Goal: Task Accomplishment & Management: Manage account settings

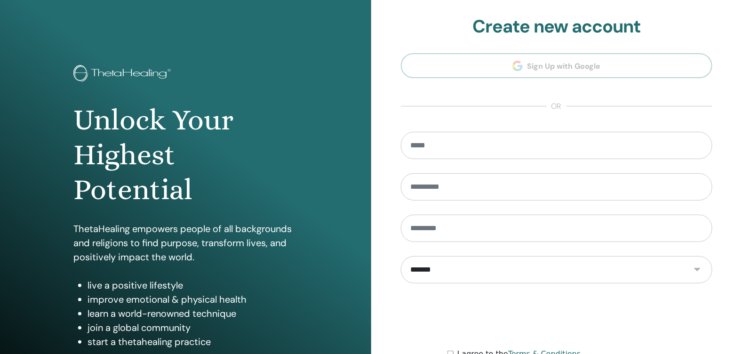
scroll to position [97, 0]
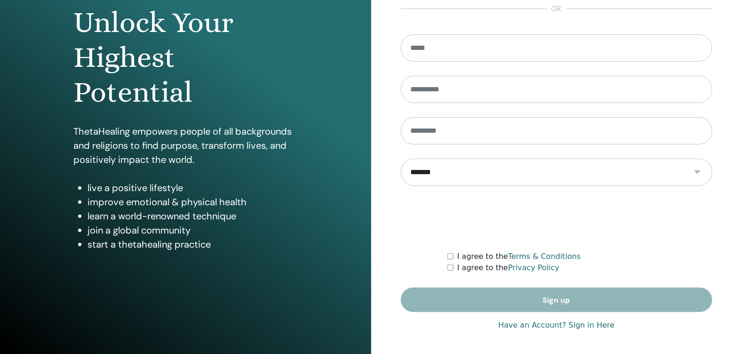
type input "**********"
click at [593, 322] on link "Have an Account? Sign in Here" at bounding box center [556, 324] width 116 height 11
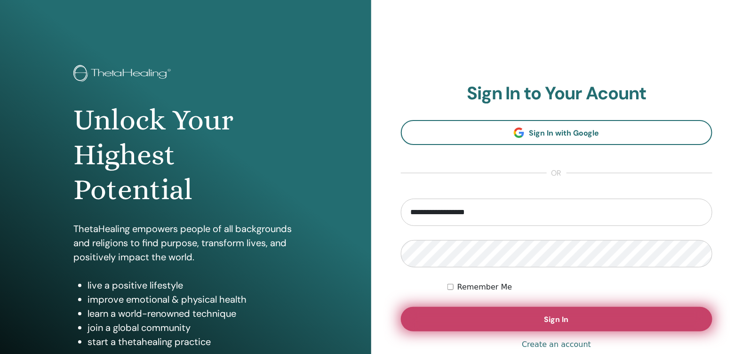
click at [579, 322] on button "Sign In" at bounding box center [557, 319] width 312 height 24
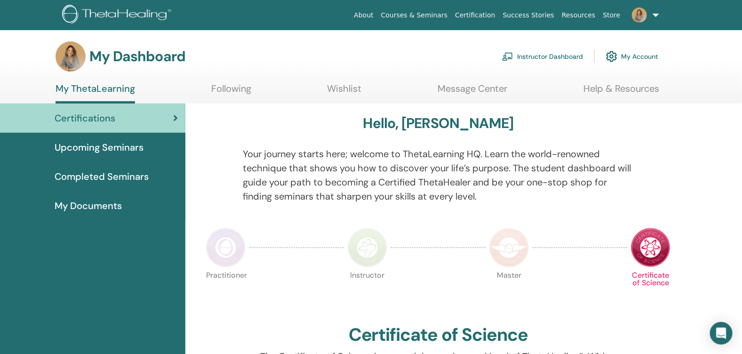
click at [559, 55] on link "Instructor Dashboard" at bounding box center [542, 56] width 81 height 21
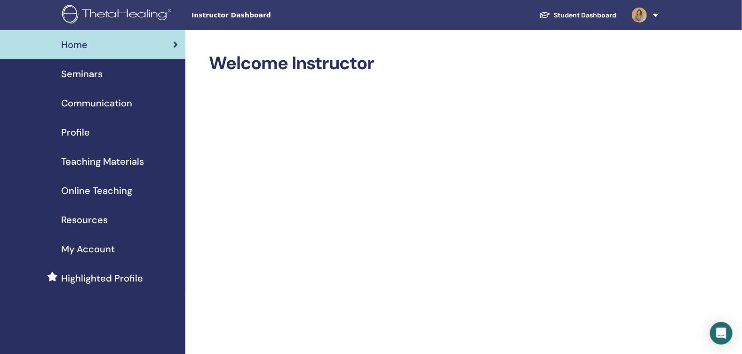
click at [85, 71] on span "Seminars" at bounding box center [81, 74] width 41 height 14
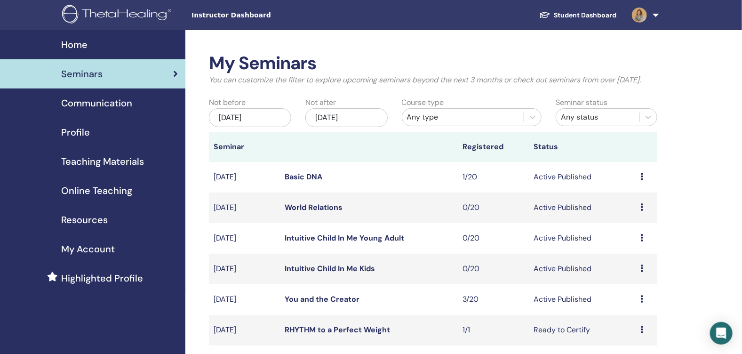
click at [356, 273] on link "Intuitive Child In Me Kids" at bounding box center [330, 268] width 90 height 10
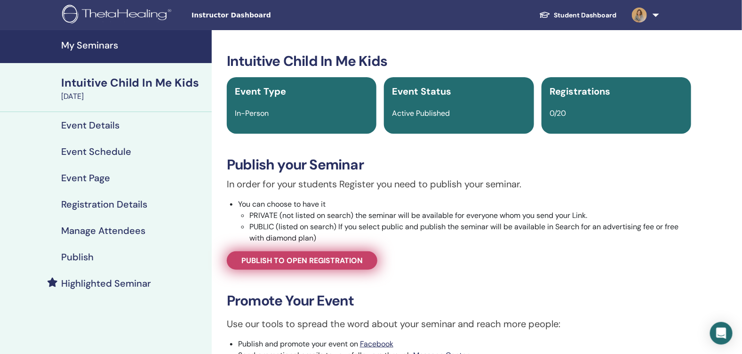
click at [352, 264] on span "Publish to open registration" at bounding box center [301, 260] width 121 height 10
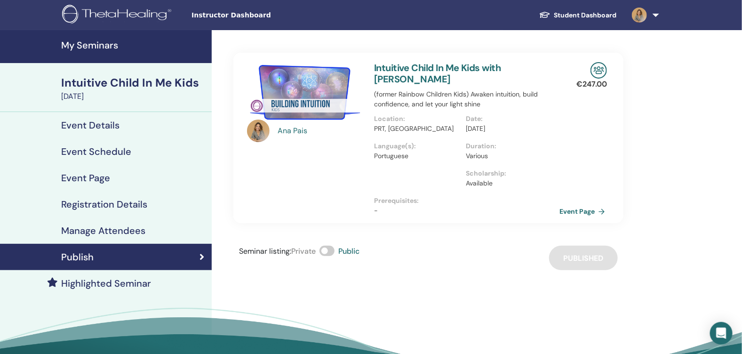
click at [566, 204] on link "Event Page" at bounding box center [583, 211] width 49 height 14
click at [100, 45] on h4 "My Seminars" at bounding box center [133, 45] width 145 height 11
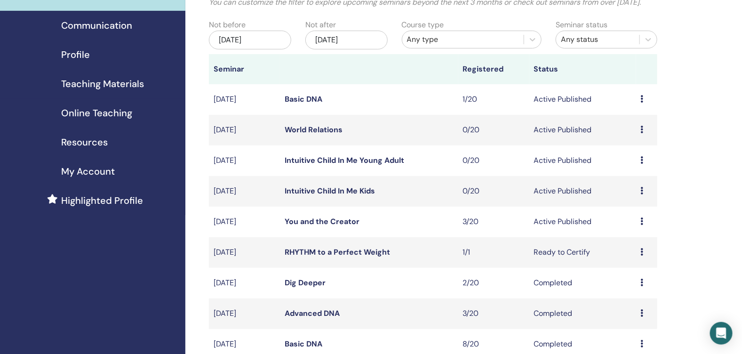
scroll to position [78, 0]
click at [326, 134] on link "World Relations" at bounding box center [314, 129] width 58 height 10
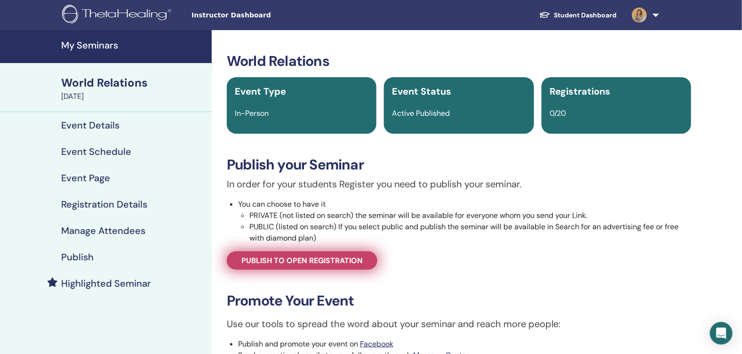
click at [289, 265] on link "Publish to open registration" at bounding box center [302, 260] width 150 height 18
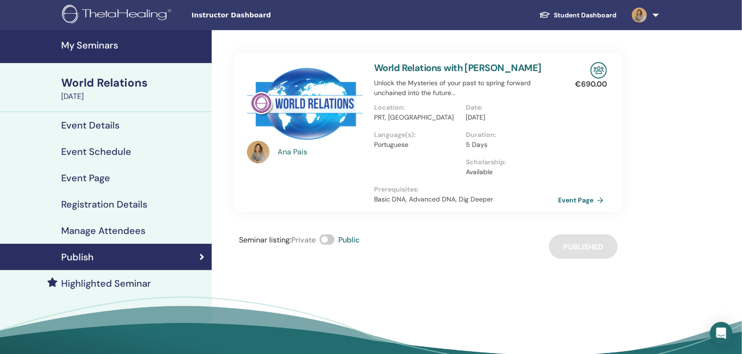
click at [97, 45] on h4 "My Seminars" at bounding box center [133, 45] width 145 height 11
